Goal: Navigation & Orientation: Find specific page/section

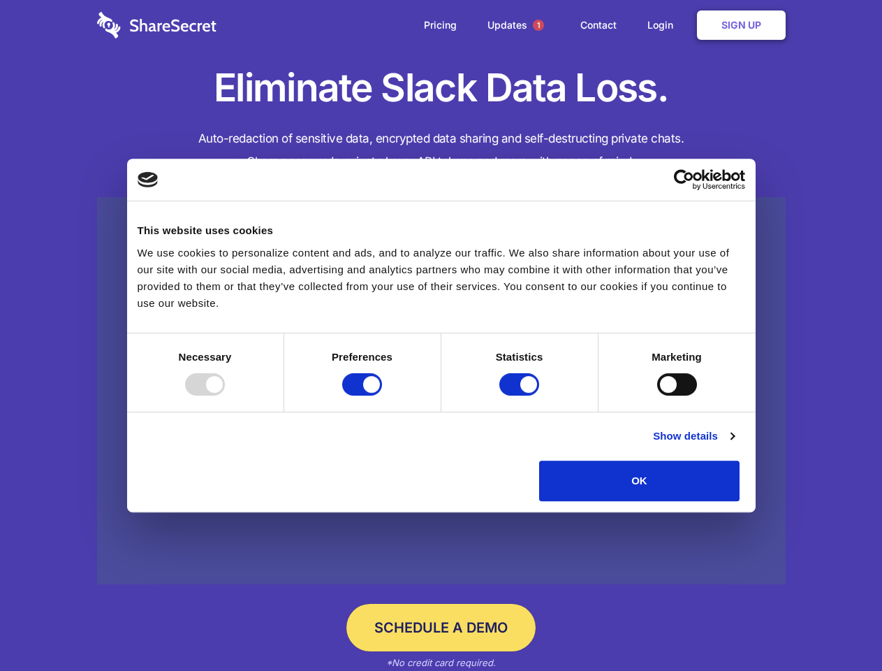
click at [225, 395] on div at bounding box center [205, 384] width 40 height 22
click at [382, 395] on input "Preferences" at bounding box center [362, 384] width 40 height 22
checkbox input "false"
click at [521, 395] on input "Statistics" at bounding box center [520, 384] width 40 height 22
checkbox input "false"
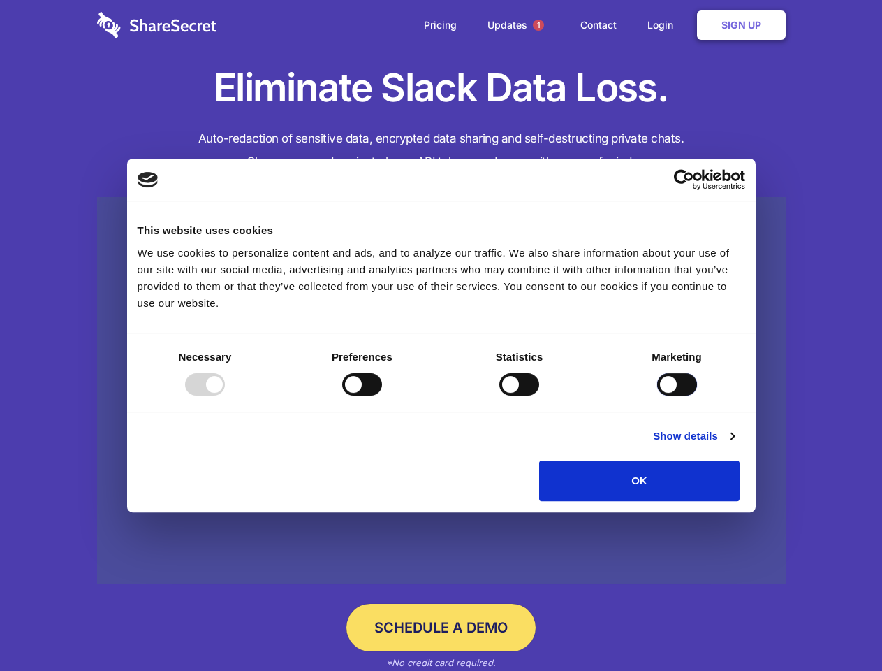
click at [657, 395] on input "Marketing" at bounding box center [677, 384] width 40 height 22
checkbox input "true"
click at [734, 444] on link "Show details" at bounding box center [693, 436] width 81 height 17
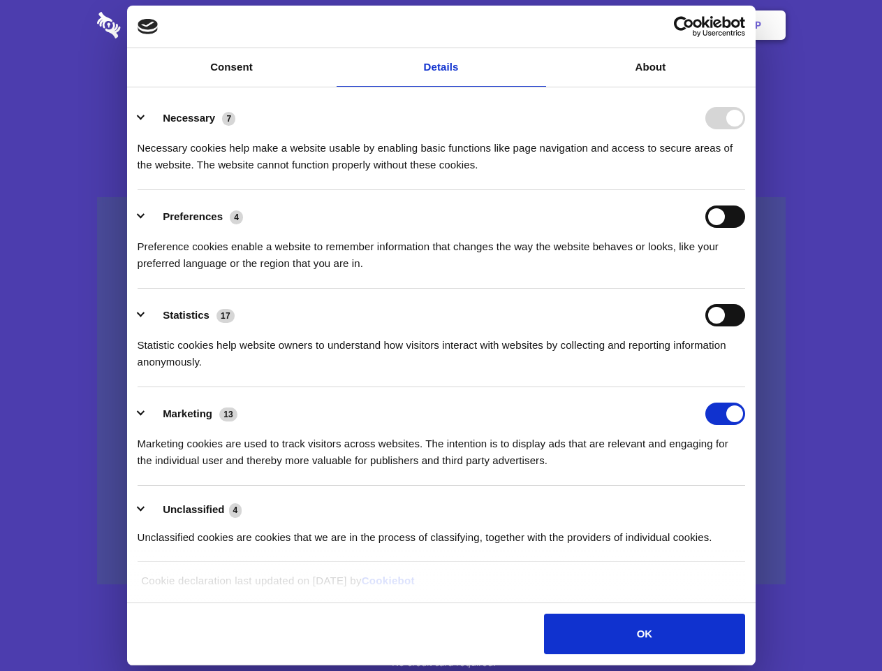
click at [752, 506] on ul "Necessary 7 Necessary cookies help make a website usable by enabling basic func…" at bounding box center [441, 327] width 621 height 471
click at [538, 25] on span "1" at bounding box center [538, 25] width 11 height 11
